Goal: Task Accomplishment & Management: Complete application form

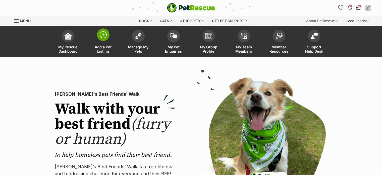
click at [103, 35] on img at bounding box center [103, 34] width 7 height 7
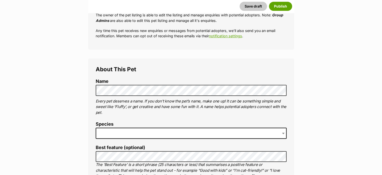
scroll to position [137, 0]
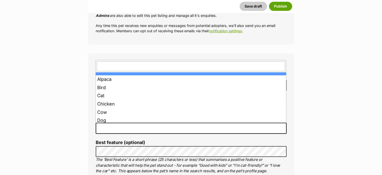
click at [109, 131] on span at bounding box center [191, 127] width 191 height 11
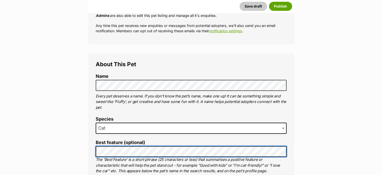
click at [135, 157] on li "Best feature (optional) The ‘Best Feature’ is a short phrase (25 characters or …" at bounding box center [191, 157] width 191 height 34
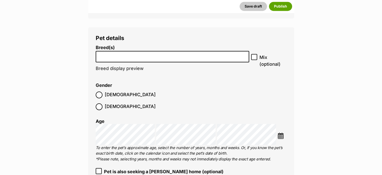
scroll to position [816, 0]
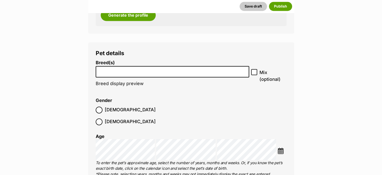
click at [220, 73] on li at bounding box center [173, 71] width 150 height 10
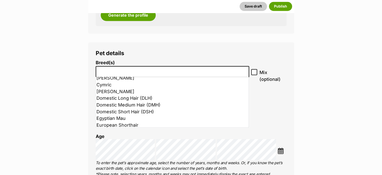
scroll to position [122, 0]
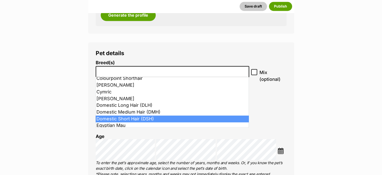
select select "252102"
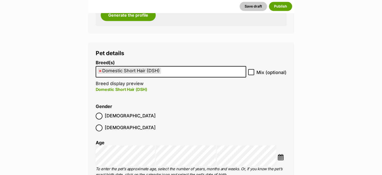
click at [147, 119] on ol "Male Female" at bounding box center [144, 122] width 96 height 24
click at [251, 71] on icon at bounding box center [252, 72] width 4 height 4
click at [251, 71] on input "Mix (optional)" at bounding box center [251, 72] width 6 height 6
checkbox input "true"
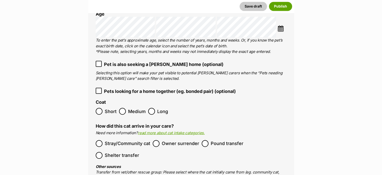
scroll to position [948, 0]
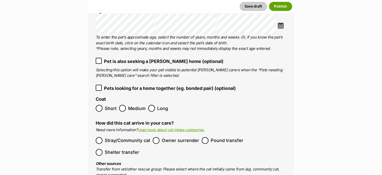
click at [99, 86] on icon at bounding box center [98, 87] width 3 height 2
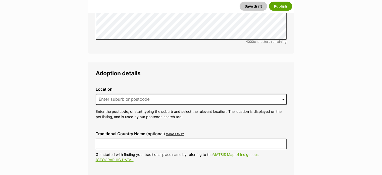
scroll to position [1406, 0]
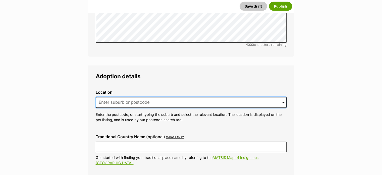
click at [266, 97] on input at bounding box center [191, 102] width 191 height 11
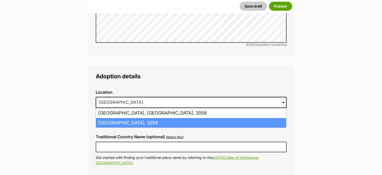
click at [249, 118] on li "Coburg North, Victoria, 3058" at bounding box center [191, 123] width 190 height 10
type input "Coburg North, Victoria, 3058"
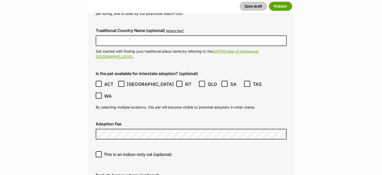
scroll to position [1515, 0]
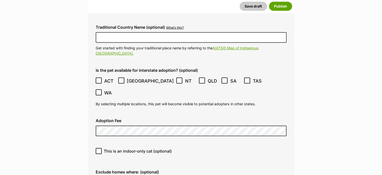
click at [100, 79] on icon at bounding box center [98, 80] width 3 height 2
click at [122, 79] on icon at bounding box center [122, 81] width 4 height 4
click at [178, 79] on icon at bounding box center [180, 81] width 4 height 4
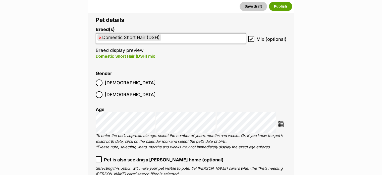
scroll to position [883, 0]
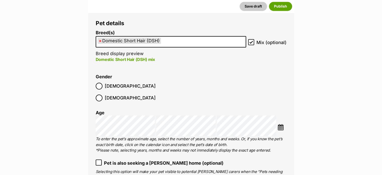
click at [219, 41] on ul "× Domestic Short Hair (DSH)" at bounding box center [171, 41] width 150 height 10
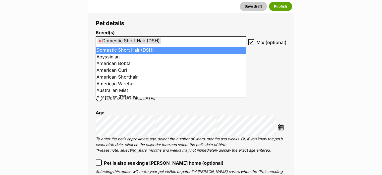
select select
type input "Domestic Short Hair (DSH)"
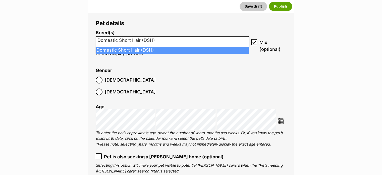
click at [170, 39] on input "Domestic Short Hair (DSH)" at bounding box center [173, 40] width 150 height 5
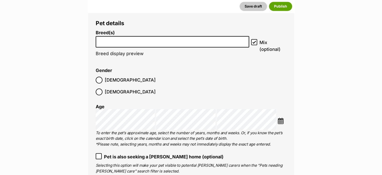
click at [127, 42] on input "search" at bounding box center [173, 40] width 150 height 5
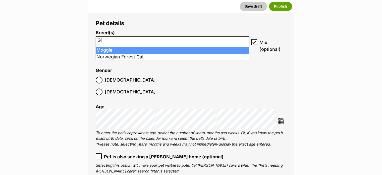
type input "G"
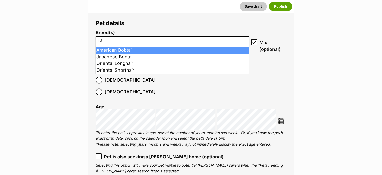
type input "T"
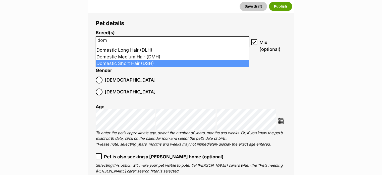
type input "dom"
select select "252102"
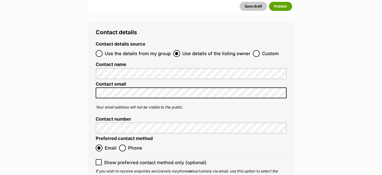
scroll to position [2325, 0]
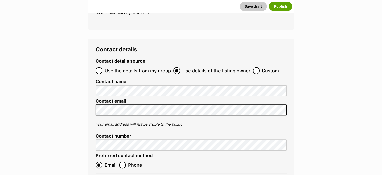
checkbox input "true"
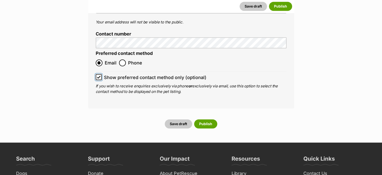
scroll to position [2430, 0]
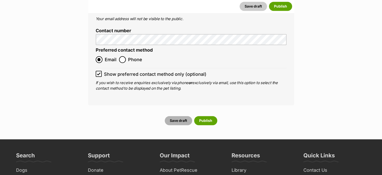
click at [176, 116] on button "Save draft" at bounding box center [178, 120] width 27 height 9
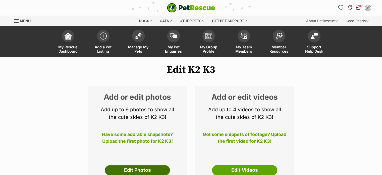
click at [142, 168] on link "Edit Photos" at bounding box center [137, 170] width 65 height 10
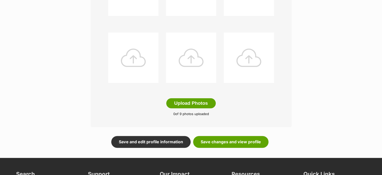
scroll to position [240, 0]
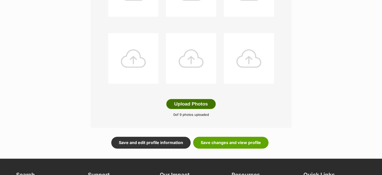
click at [190, 102] on button "Upload Photos" at bounding box center [190, 104] width 49 height 10
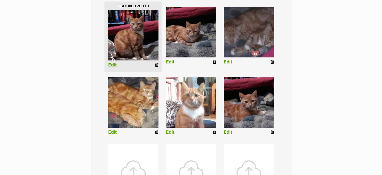
scroll to position [129, 0]
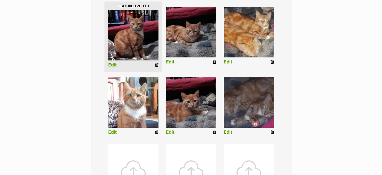
click at [246, 102] on img at bounding box center [249, 102] width 50 height 50
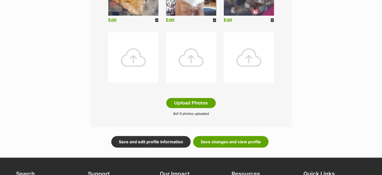
scroll to position [242, 0]
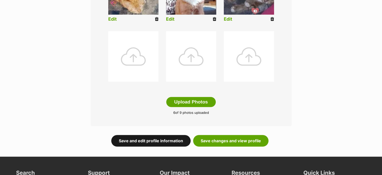
click at [158, 139] on link "Save and edit profile information" at bounding box center [150, 141] width 79 height 12
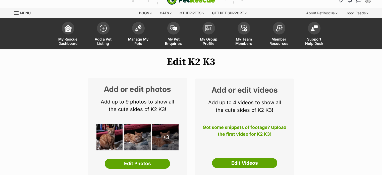
scroll to position [1, 0]
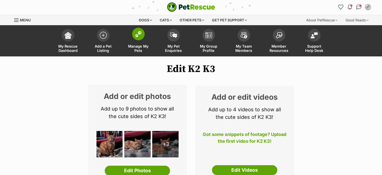
click at [140, 32] on img at bounding box center [138, 34] width 7 height 7
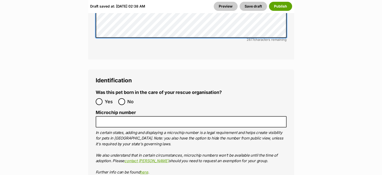
scroll to position [2116, 0]
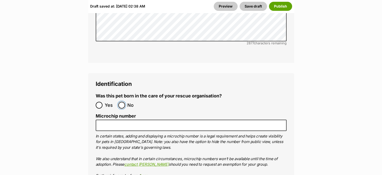
click at [124, 102] on input "No" at bounding box center [121, 105] width 7 height 7
radio input "true"
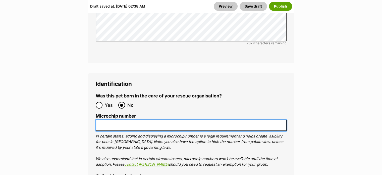
click at [104, 119] on input "Microchip number" at bounding box center [191, 124] width 191 height 11
click at [100, 119] on input "Microchip number" at bounding box center [191, 124] width 191 height 11
paste input "956 0000 1892 3306"
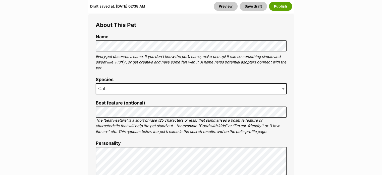
scroll to position [276, 0]
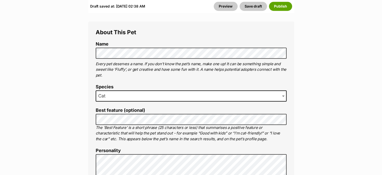
type input "956 0000 1892 3306"
click at [219, 70] on p "Every pet deserves a name. If you don’t know the pet’s name, make one up! It ca…" at bounding box center [191, 69] width 191 height 17
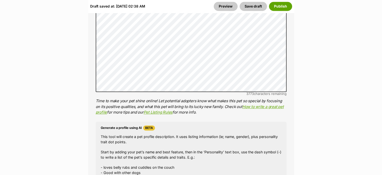
scroll to position [666, 0]
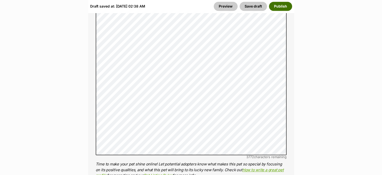
click at [287, 6] on button "Publish" at bounding box center [280, 6] width 23 height 9
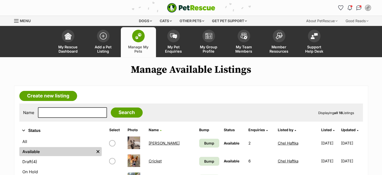
click at [155, 143] on link "[PERSON_NAME]" at bounding box center [164, 143] width 31 height 5
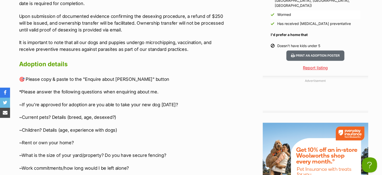
drag, startPoint x: 384, startPoint y: 21, endPoint x: 386, endPoint y: 106, distance: 85.2
click at [382, 106] on html "Skip to main content Log in to favourite this pet Log in Or sign up Search PetR…" at bounding box center [191, 45] width 382 height 1473
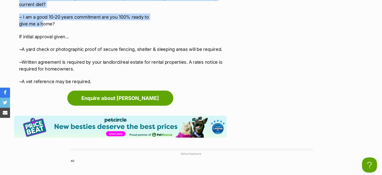
scroll to position [1123, 0]
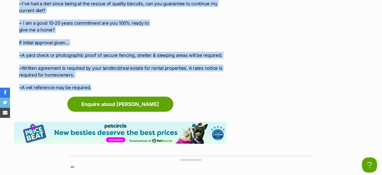
drag, startPoint x: 21, startPoint y: 59, endPoint x: 101, endPoint y: 64, distance: 80.6
copy div "🎯 Please copy & paste to the "Enquire about Billy" button *Please answer the fo…"
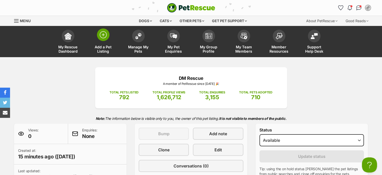
click at [103, 37] on img at bounding box center [103, 34] width 7 height 7
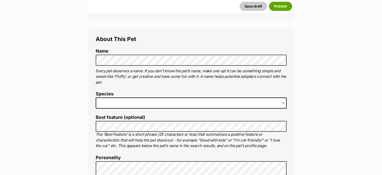
scroll to position [174, 0]
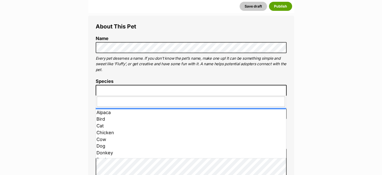
click at [105, 89] on span at bounding box center [191, 90] width 191 height 11
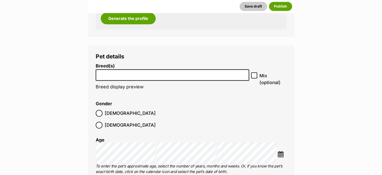
scroll to position [829, 0]
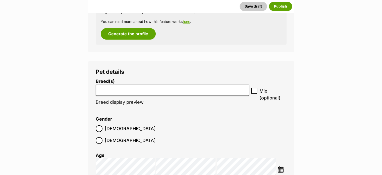
click at [205, 92] on li at bounding box center [173, 90] width 150 height 10
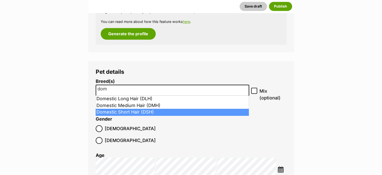
type input "dom"
select select "252102"
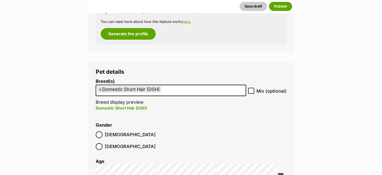
click at [253, 91] on icon at bounding box center [252, 91] width 4 height 4
click at [253, 91] on input "Mix (optional)" at bounding box center [251, 90] width 6 height 6
checkbox input "true"
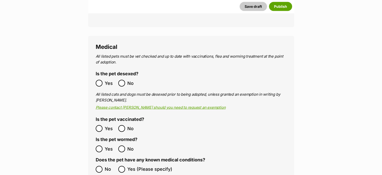
scroll to position [1161, 0]
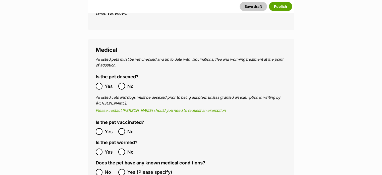
click at [101, 146] on ol "Yes No" at bounding box center [144, 152] width 96 height 12
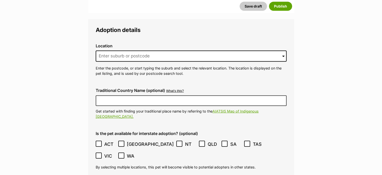
scroll to position [1462, 0]
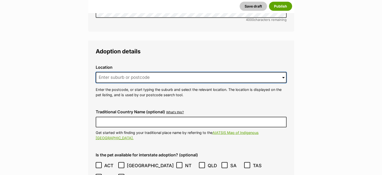
click at [165, 72] on input at bounding box center [191, 77] width 191 height 11
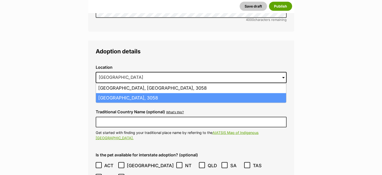
click at [145, 93] on li "Coburg North, Victoria, 3058" at bounding box center [191, 98] width 190 height 10
type input "Coburg North, Victoria, 3058"
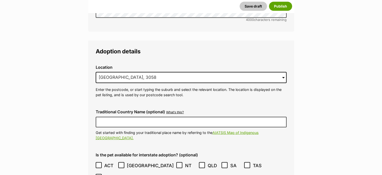
click at [99, 164] on icon at bounding box center [98, 165] width 3 height 2
click at [122, 163] on icon at bounding box center [122, 165] width 4 height 4
click at [178, 163] on icon at bounding box center [180, 165] width 4 height 4
click at [223, 164] on icon at bounding box center [224, 165] width 3 height 2
click at [246, 163] on icon at bounding box center [248, 165] width 4 height 4
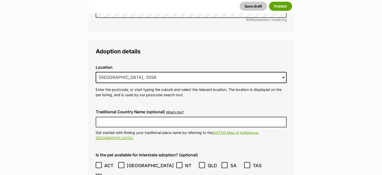
click at [100, 174] on icon at bounding box center [98, 177] width 3 height 2
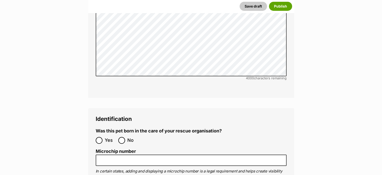
scroll to position [1894, 0]
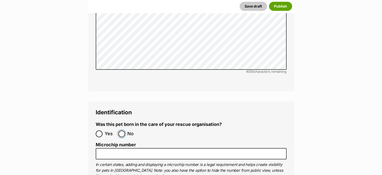
click at [121, 130] on input "No" at bounding box center [121, 133] width 7 height 7
radio input "true"
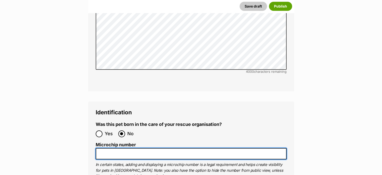
click at [98, 148] on input "Microchip number" at bounding box center [191, 153] width 191 height 11
paste input "956 0000 1843 7619"
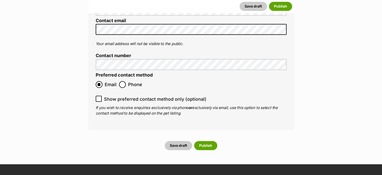
scroll to position [2383, 0]
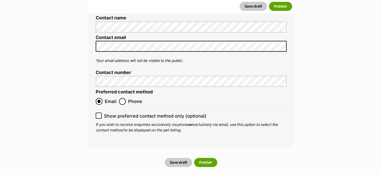
type input "956 0000 1843 7619"
click at [100, 114] on icon at bounding box center [98, 115] width 3 height 2
click at [100, 112] on input "Show preferred contact method only (optional)" at bounding box center [99, 115] width 6 height 6
checkbox input "true"
click at [179, 158] on button "Save draft" at bounding box center [178, 162] width 27 height 9
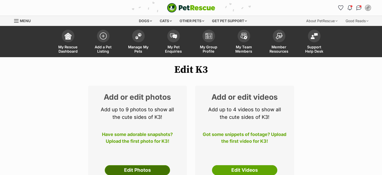
click at [124, 166] on link "Edit Photos" at bounding box center [137, 170] width 65 height 10
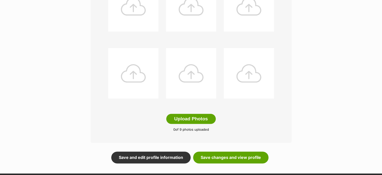
scroll to position [224, 0]
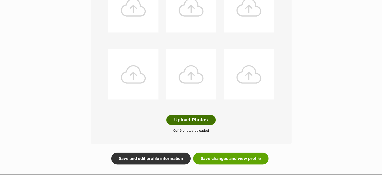
click at [204, 118] on button "Upload Photos" at bounding box center [190, 120] width 49 height 10
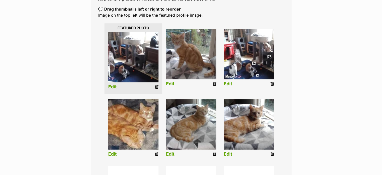
scroll to position [225, 0]
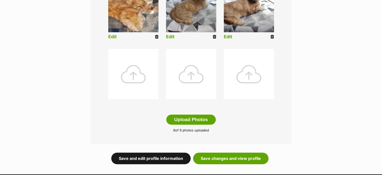
click at [167, 160] on link "Save and edit profile information" at bounding box center [150, 158] width 79 height 12
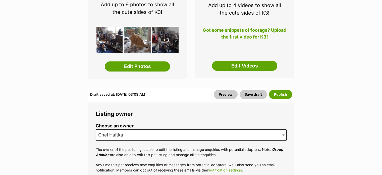
scroll to position [112, 0]
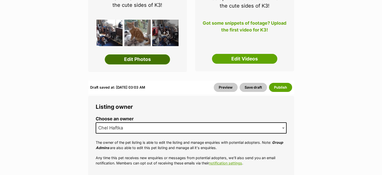
click at [139, 62] on link "Edit Photos" at bounding box center [137, 59] width 65 height 10
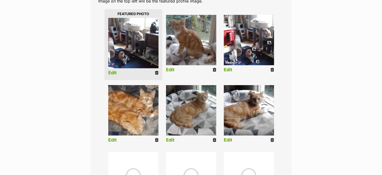
scroll to position [118, 0]
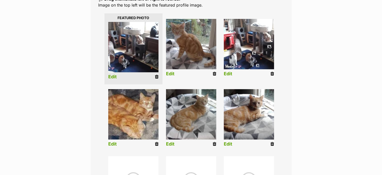
click at [156, 76] on icon at bounding box center [157, 76] width 4 height 5
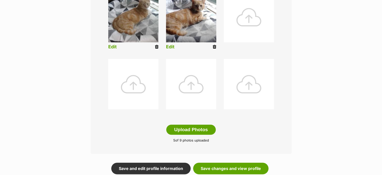
scroll to position [215, 0]
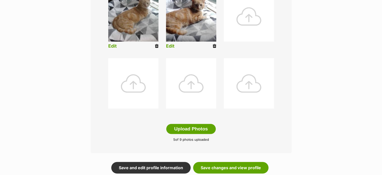
drag, startPoint x: 309, startPoint y: 159, endPoint x: 294, endPoint y: 163, distance: 15.6
click at [296, 162] on div "Editing K3's photos Add pet photos Add up to 9 photos or videos to show all the…" at bounding box center [192, 13] width 370 height 322
click at [146, 166] on link "Save and edit profile information" at bounding box center [150, 168] width 79 height 12
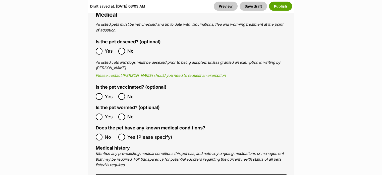
scroll to position [1272, 0]
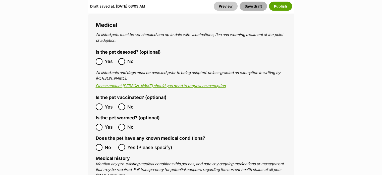
click at [252, 8] on button "Save draft" at bounding box center [253, 6] width 27 height 9
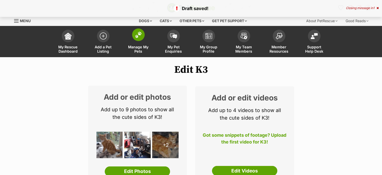
click at [138, 34] on img at bounding box center [138, 34] width 7 height 7
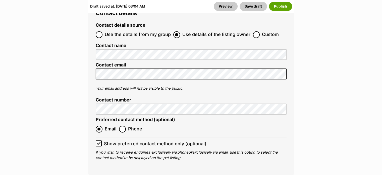
scroll to position [2537, 0]
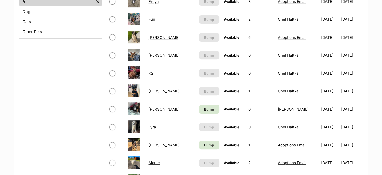
scroll to position [204, 0]
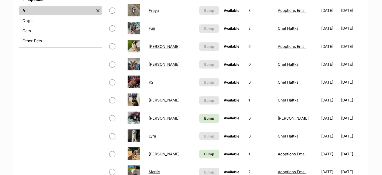
click at [157, 81] on td "K2" at bounding box center [172, 81] width 50 height 17
click at [152, 80] on link "K2" at bounding box center [151, 82] width 5 height 5
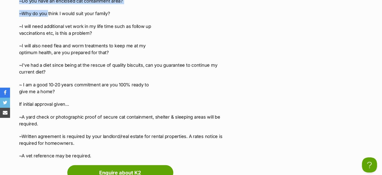
scroll to position [1222, 0]
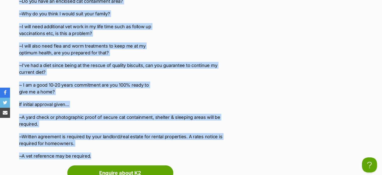
drag, startPoint x: 20, startPoint y: 51, endPoint x: 109, endPoint y: 145, distance: 129.6
click at [109, 145] on div "🎯 Please copy & paste to the "Enquire about K2 or K3" button *Please answer the…" at bounding box center [123, 41] width 208 height 238
copy div "🎯 Please copy & paste to the "Enquire about K2 or K3" button *Please answer the…"
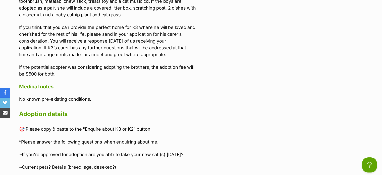
scroll to position [989, 0]
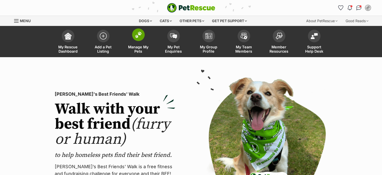
click at [142, 33] on img at bounding box center [138, 34] width 7 height 7
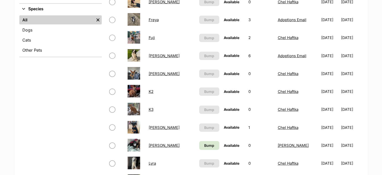
scroll to position [196, 0]
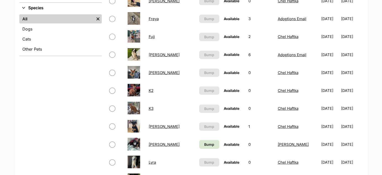
click at [153, 89] on link "K2" at bounding box center [151, 90] width 5 height 5
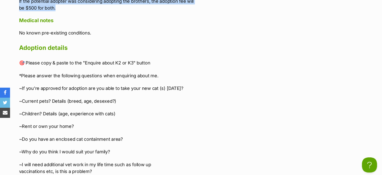
scroll to position [1079, 0]
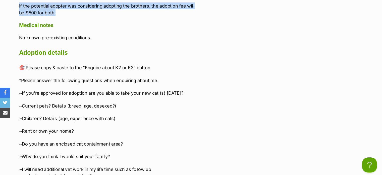
drag, startPoint x: 19, startPoint y: 68, endPoint x: 68, endPoint y: 6, distance: 78.9
copy div "L1, i dolorsit ametco adipi eli, sed doeiusm temp i utlab etdolo magnaali enima…"
